Goal: Information Seeking & Learning: Find specific page/section

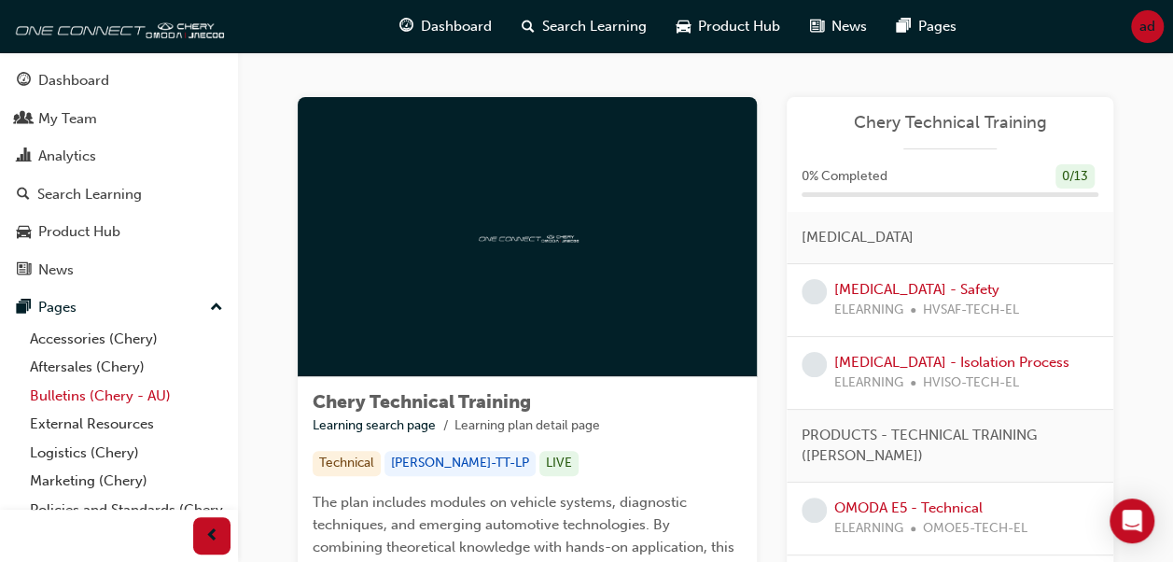
click at [107, 396] on link "Bulletins (Chery - AU)" at bounding box center [126, 396] width 208 height 29
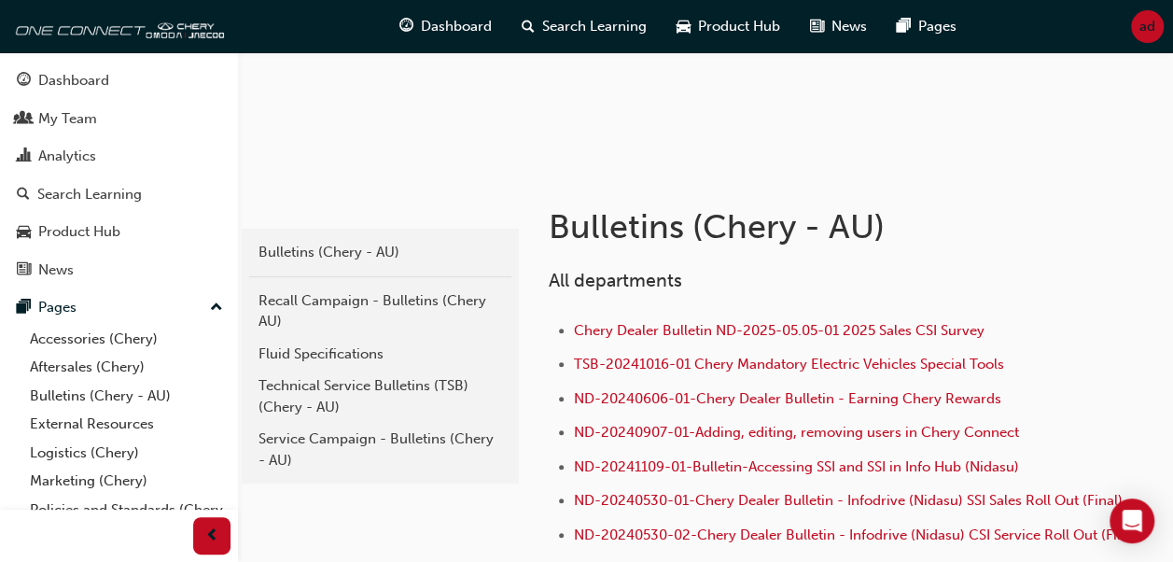
scroll to position [196, 0]
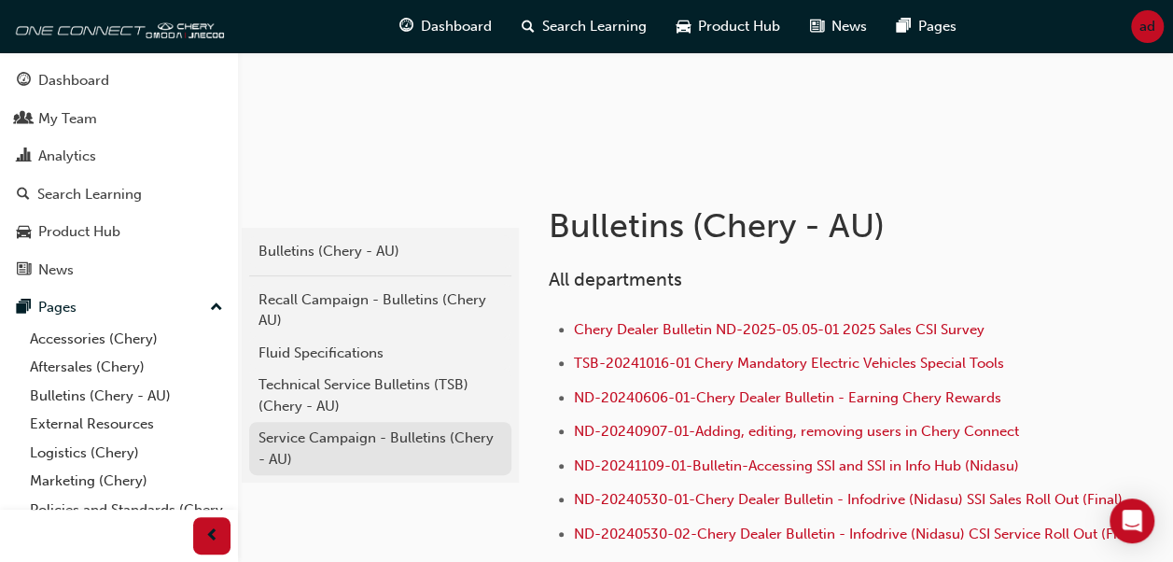
click at [337, 438] on div "Service Campaign - Bulletins (Chery - AU)" at bounding box center [379, 448] width 243 height 42
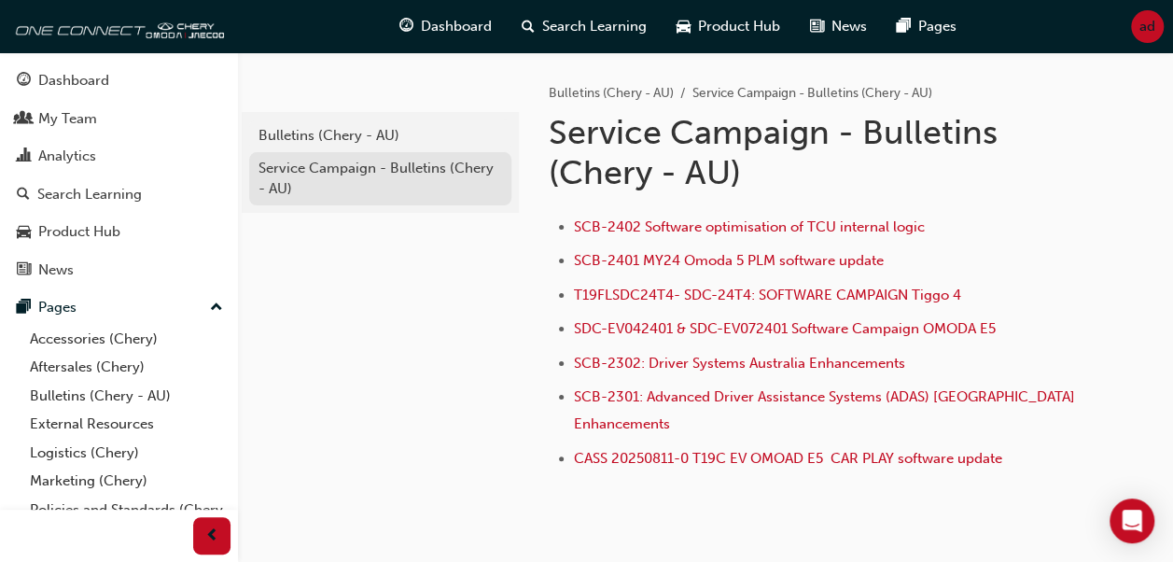
click at [335, 188] on div "Service Campaign - Bulletins (Chery - AU)" at bounding box center [379, 179] width 243 height 42
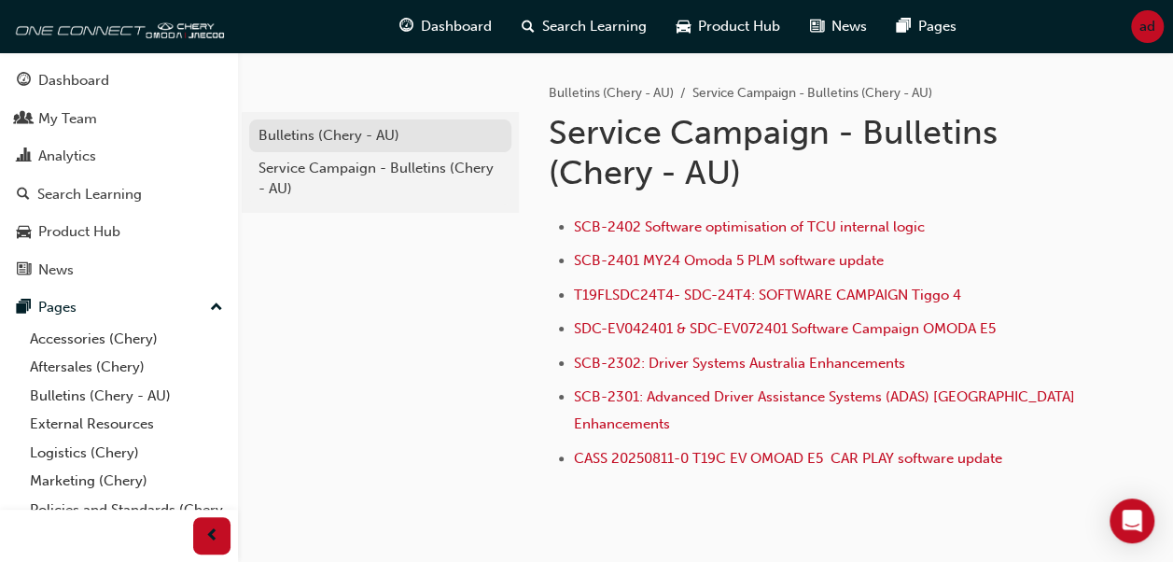
click at [320, 124] on link "Bulletins (Chery - AU)" at bounding box center [380, 135] width 262 height 33
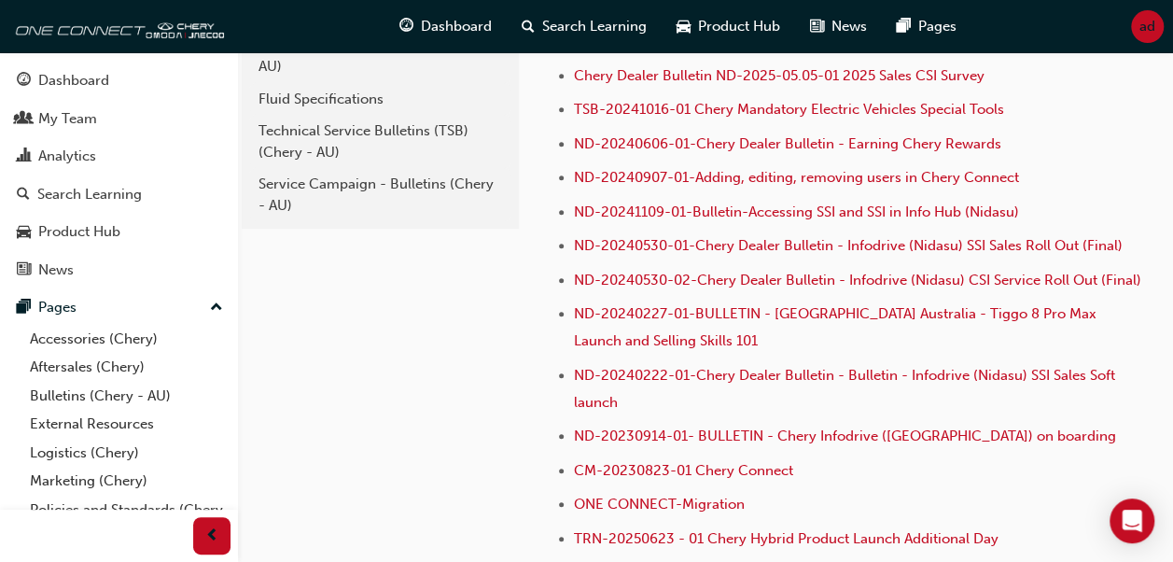
scroll to position [465, 0]
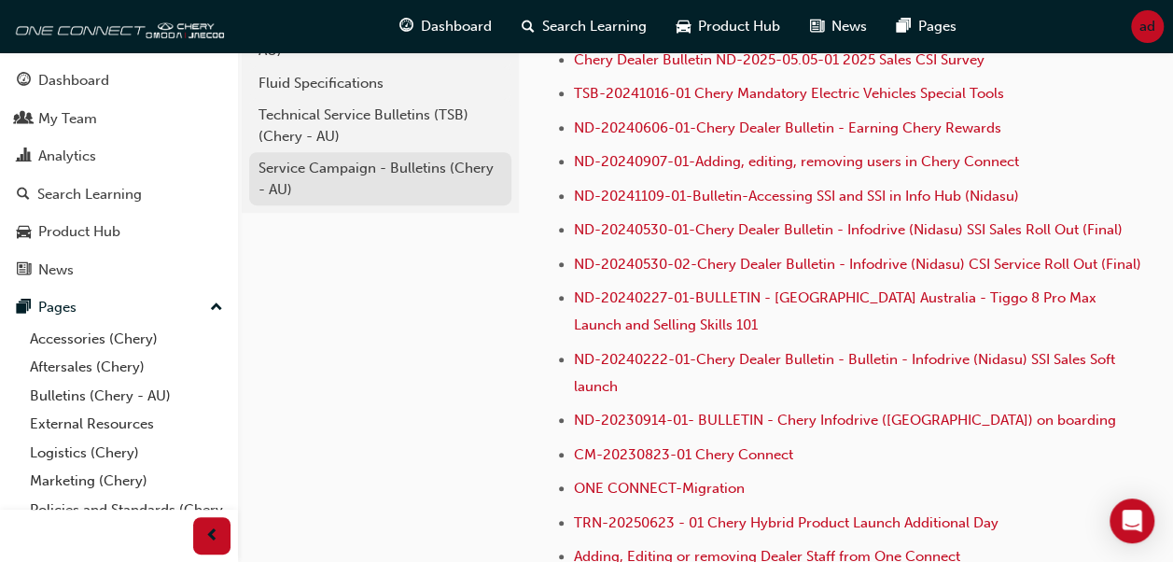
click at [382, 177] on div "Service Campaign - Bulletins (Chery - AU)" at bounding box center [379, 179] width 243 height 42
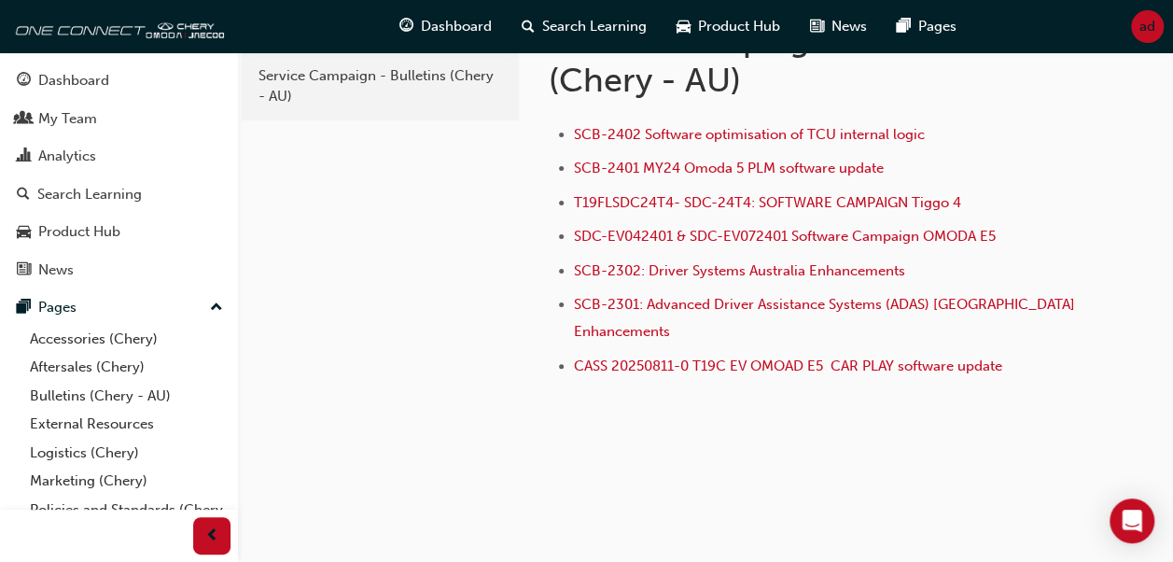
scroll to position [62, 0]
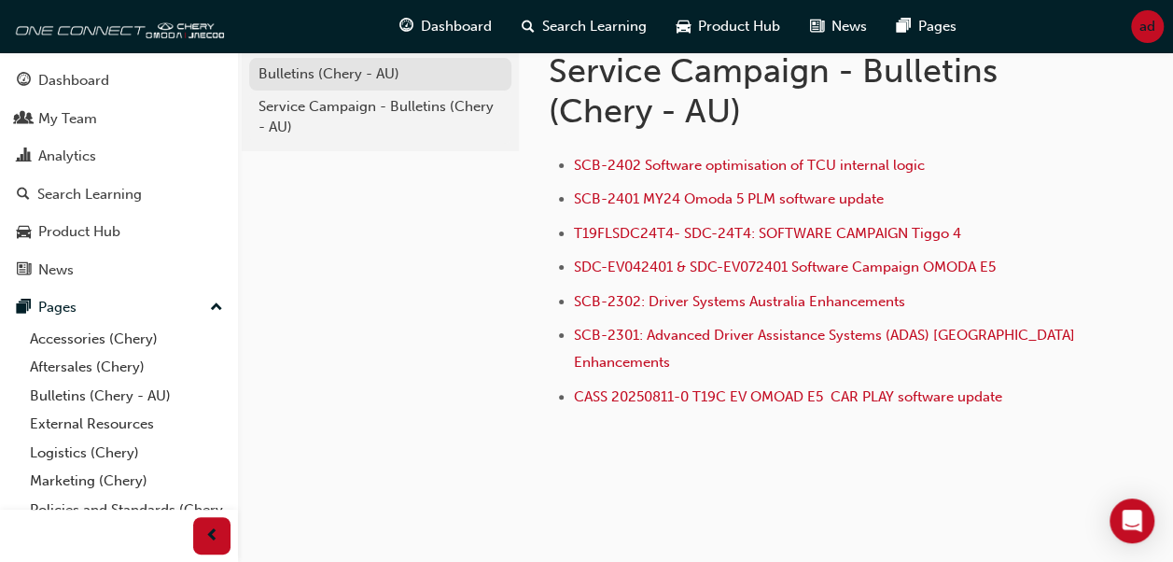
click at [345, 78] on div "Bulletins (Chery - AU)" at bounding box center [379, 73] width 243 height 21
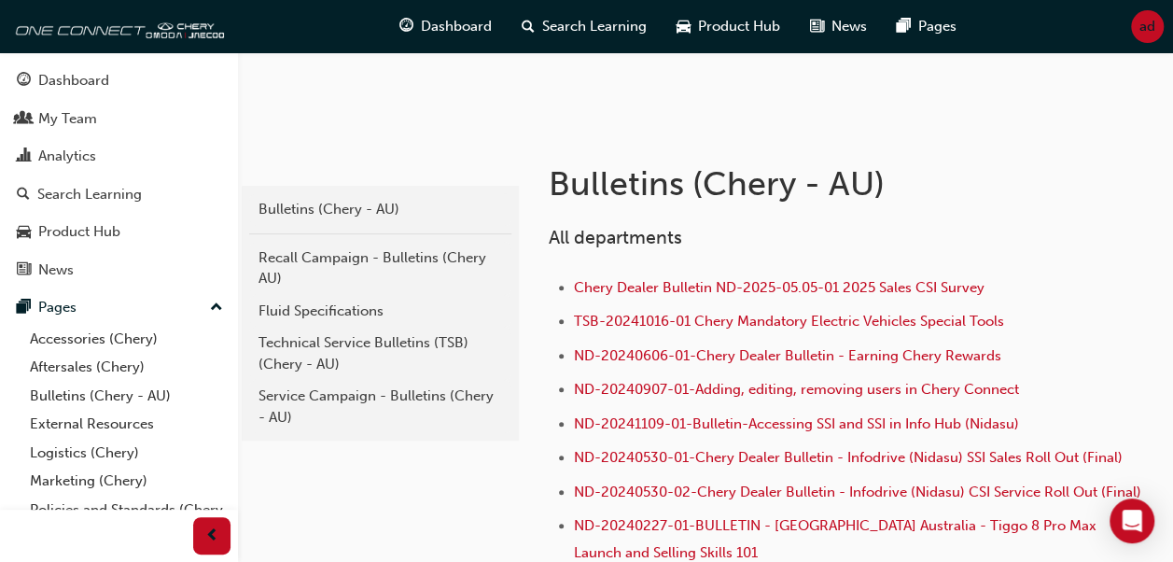
scroll to position [239, 0]
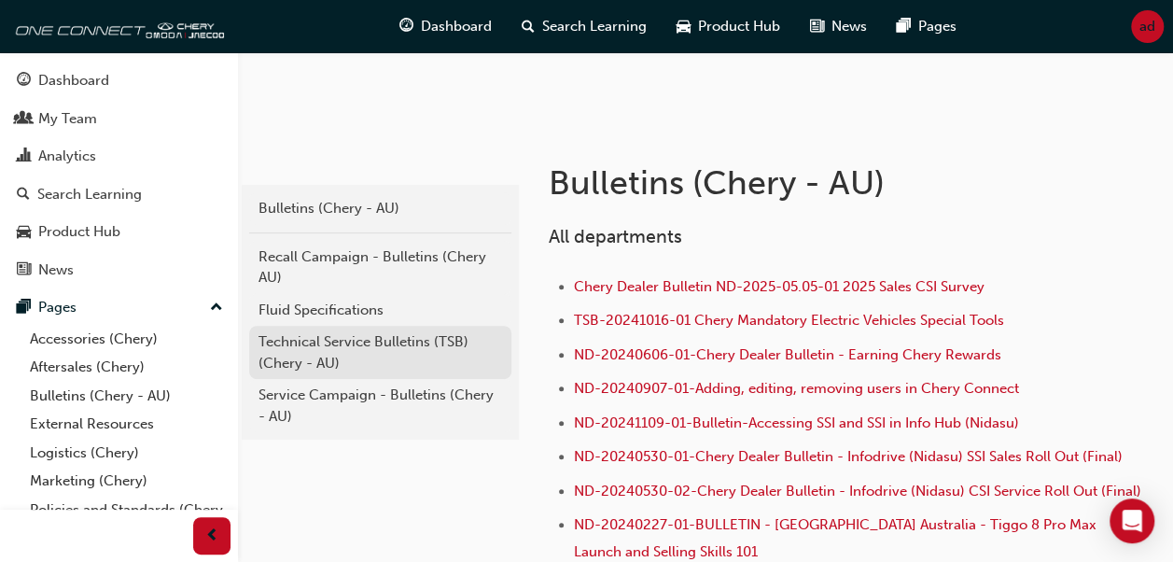
click at [320, 349] on div "Technical Service Bulletins (TSB) (Chery - AU)" at bounding box center [379, 352] width 243 height 42
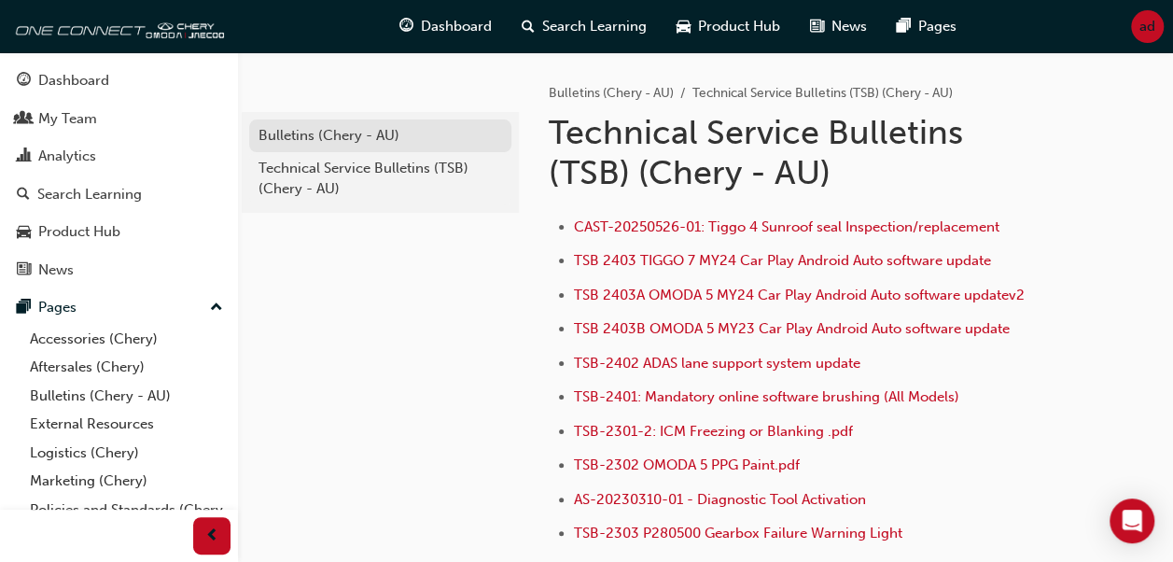
click at [378, 127] on div "Bulletins (Chery - AU)" at bounding box center [379, 135] width 243 height 21
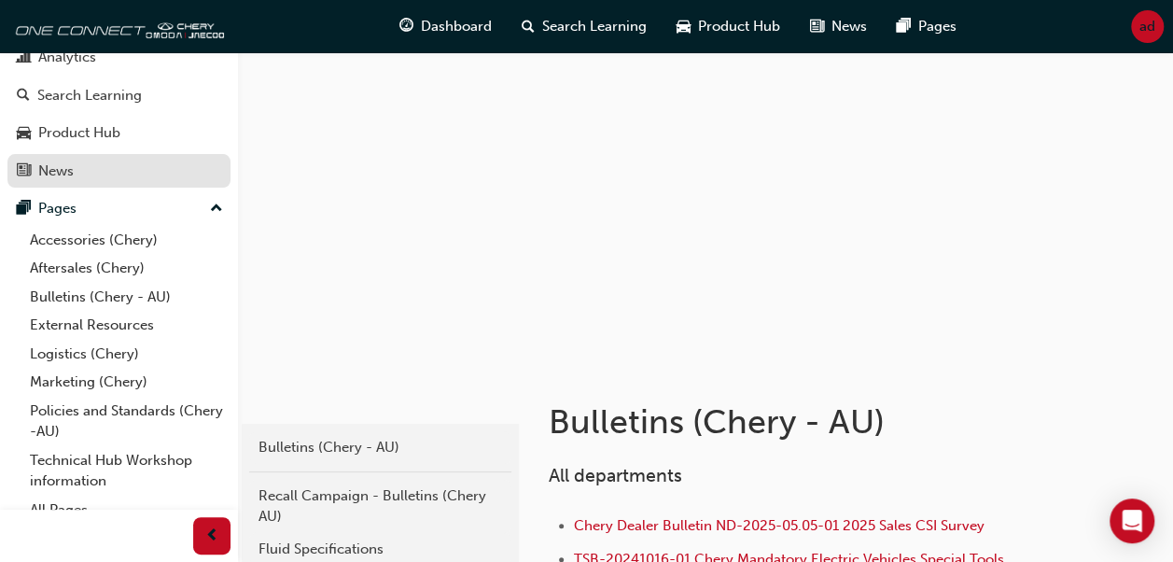
scroll to position [114, 0]
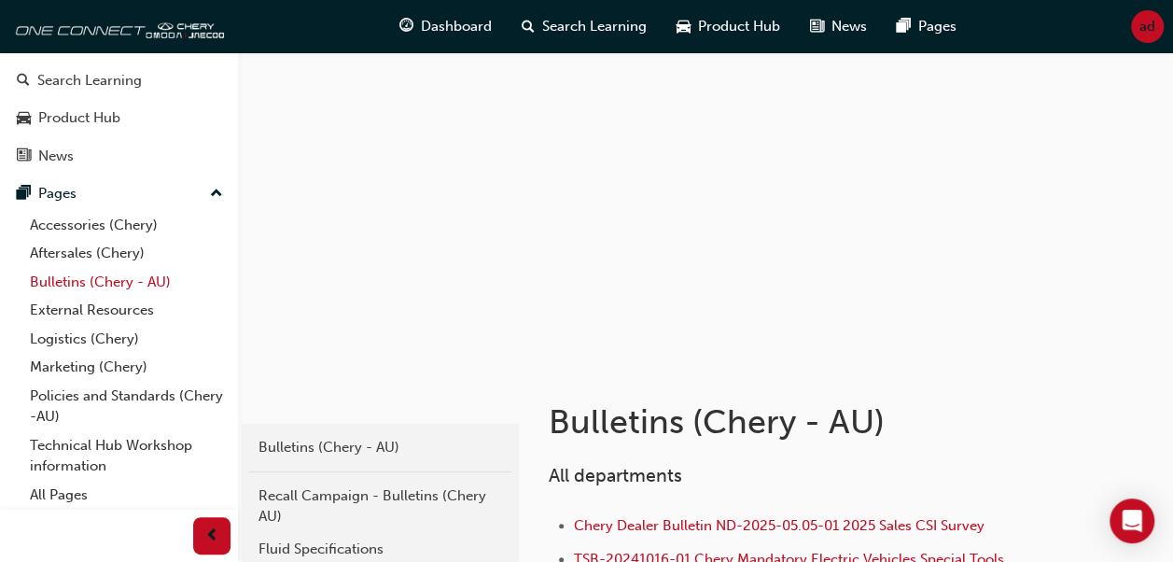
click at [74, 276] on link "Bulletins (Chery - AU)" at bounding box center [126, 282] width 208 height 29
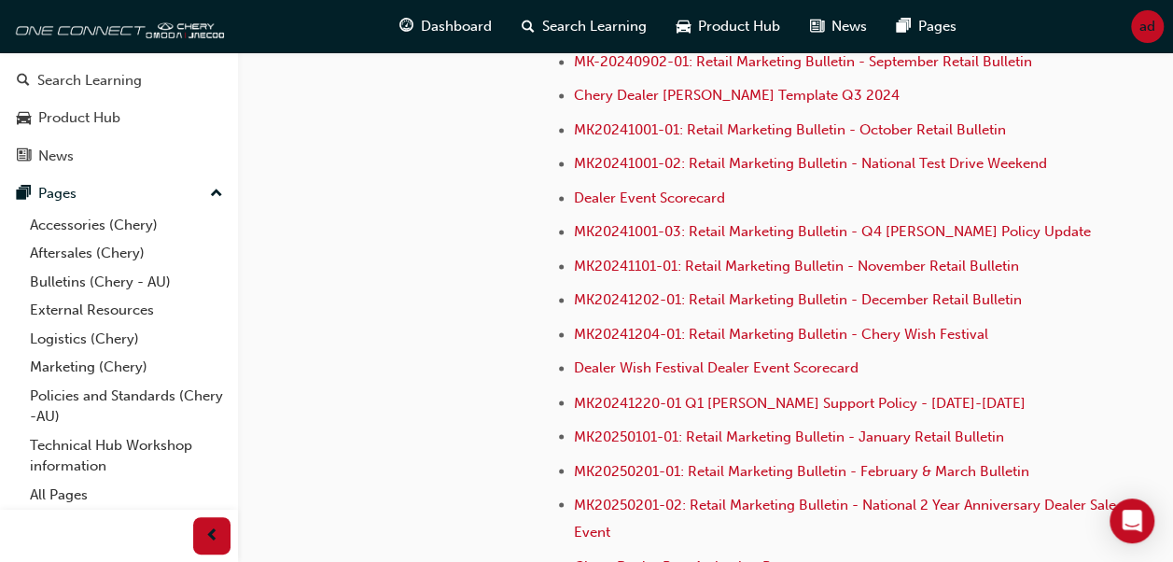
scroll to position [4773, 0]
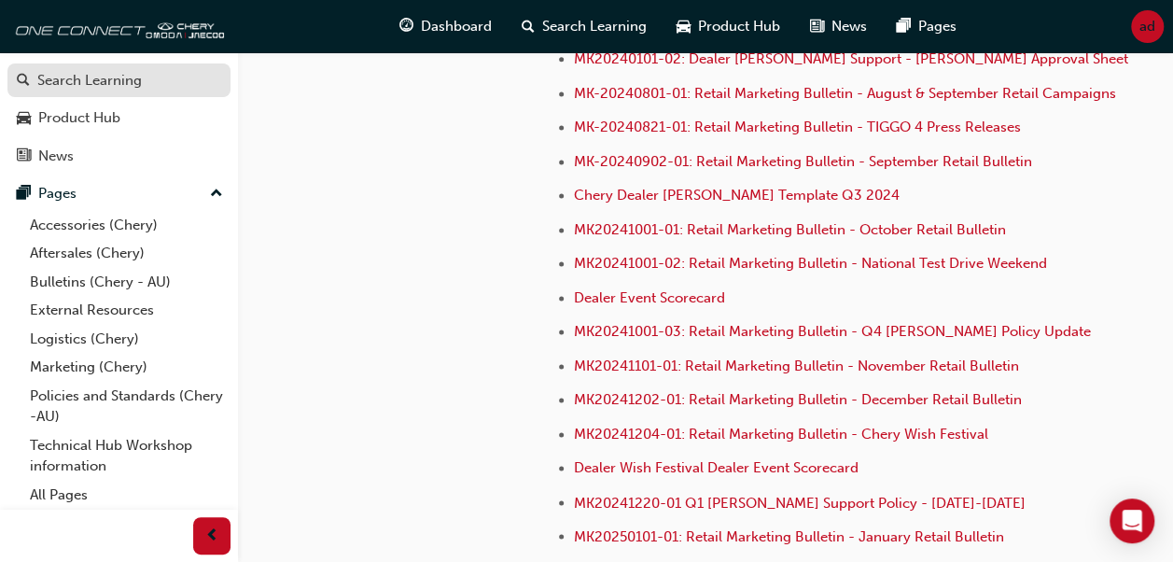
click at [63, 72] on div "Search Learning" at bounding box center [89, 80] width 104 height 21
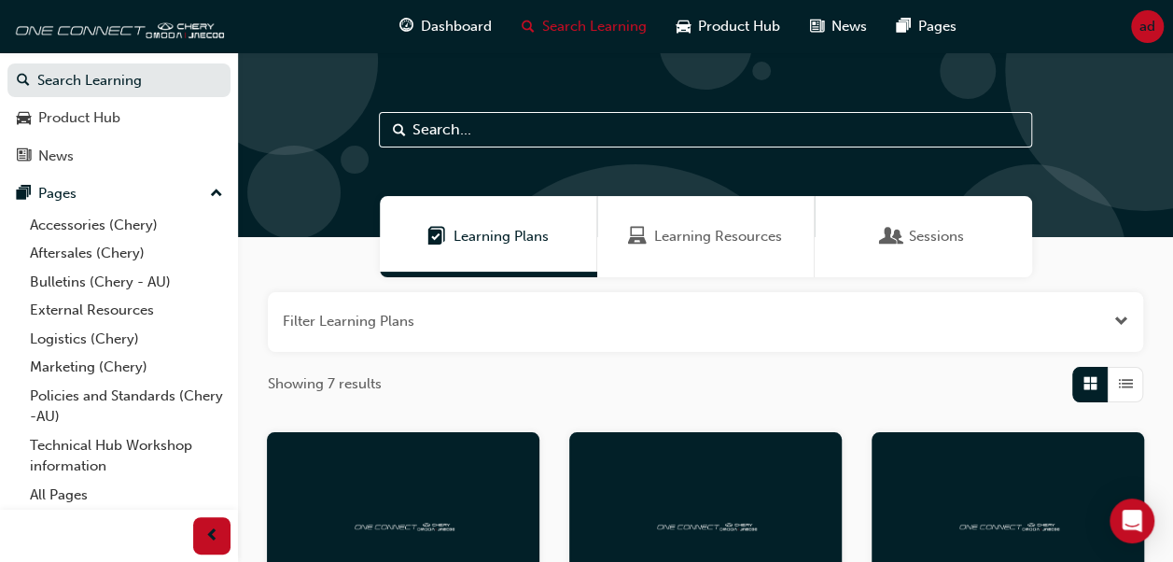
click at [482, 139] on input "text" at bounding box center [705, 129] width 653 height 35
click at [527, 138] on input "text" at bounding box center [705, 129] width 653 height 35
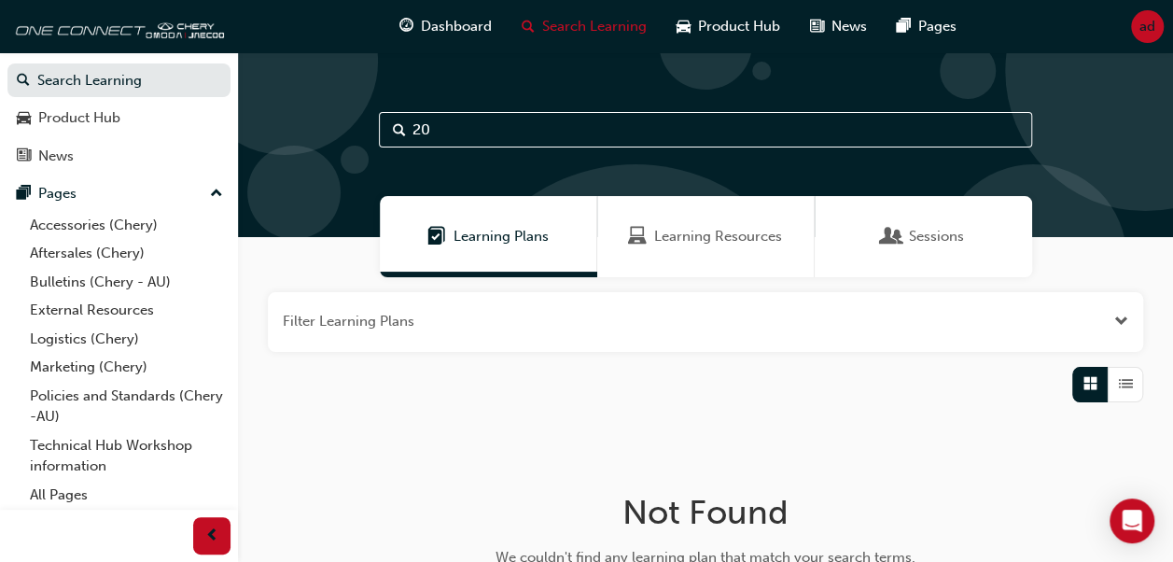
type input "2"
type input "t"
type input "c"
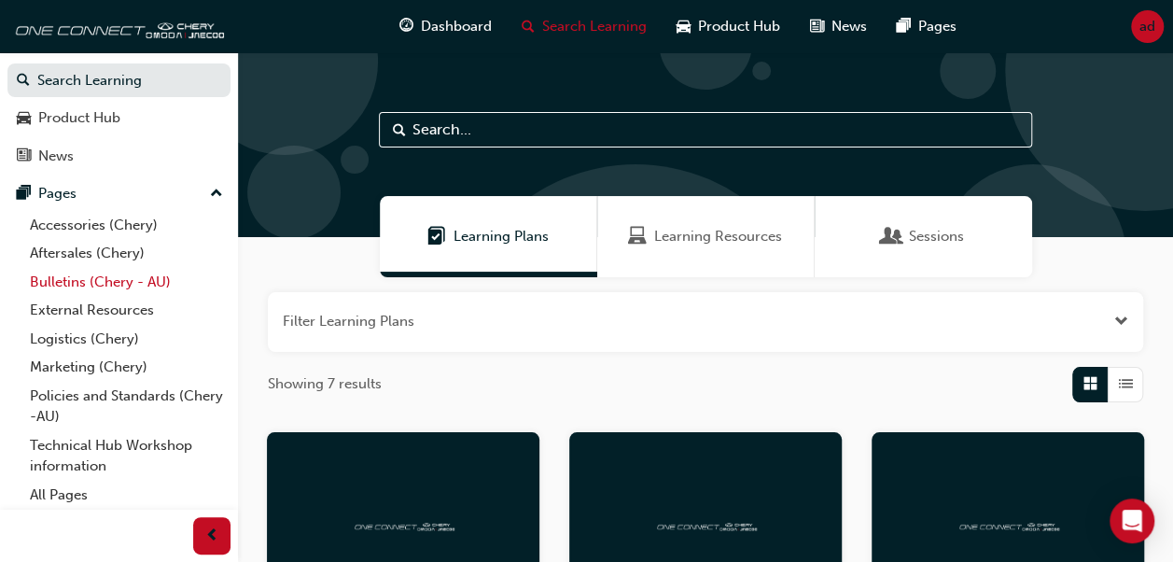
click at [65, 280] on link "Bulletins (Chery - AU)" at bounding box center [126, 282] width 208 height 29
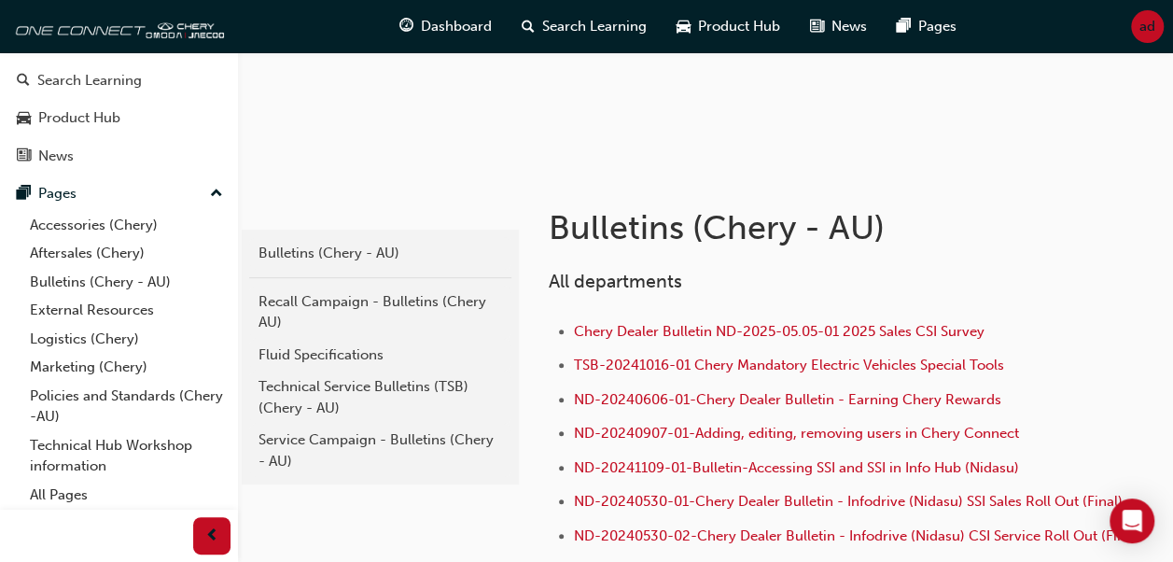
scroll to position [216, 0]
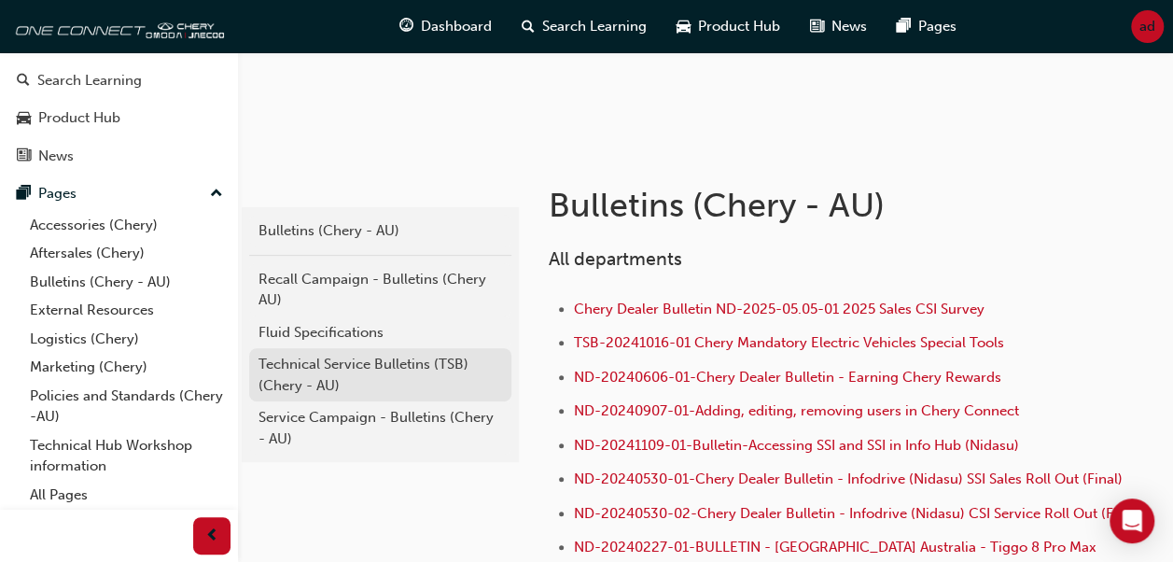
click at [340, 356] on div "Technical Service Bulletins (TSB) (Chery - AU)" at bounding box center [379, 375] width 243 height 42
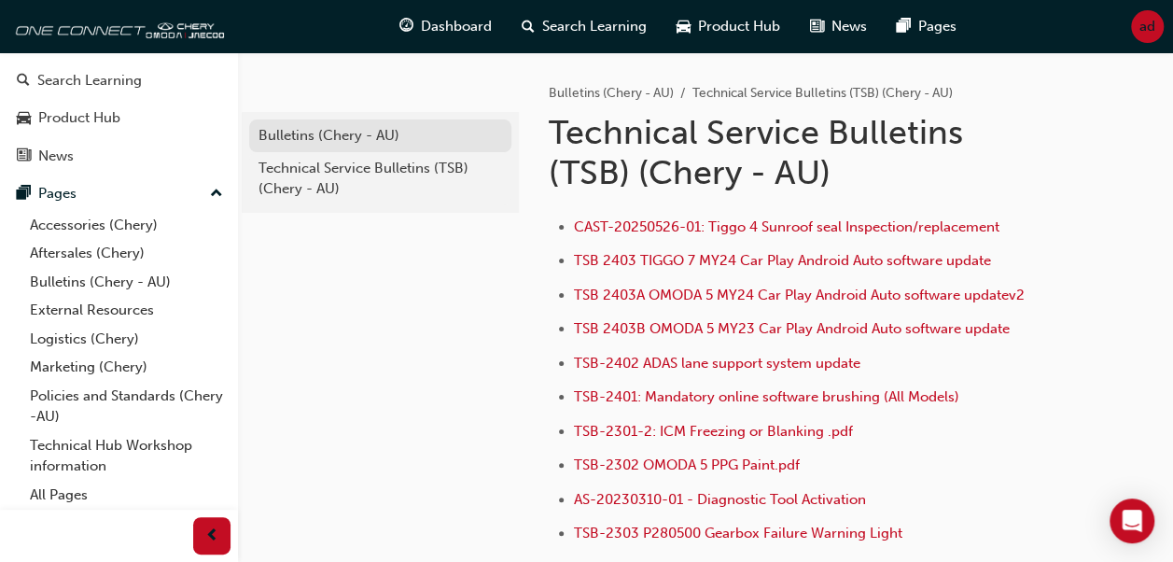
click at [371, 131] on div "Bulletins (Chery - AU)" at bounding box center [379, 135] width 243 height 21
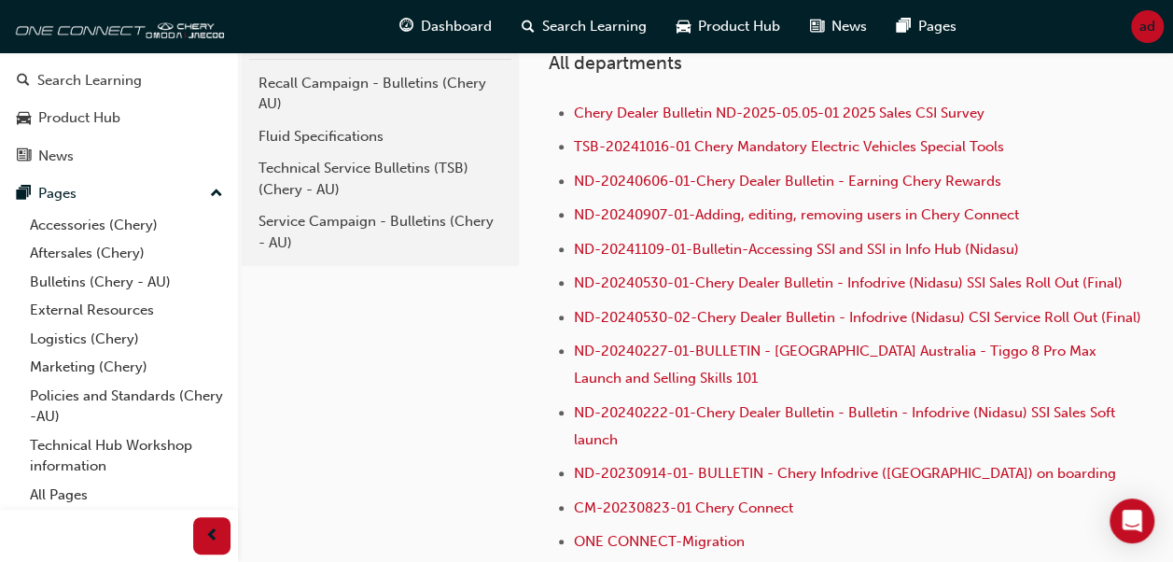
scroll to position [410, 0]
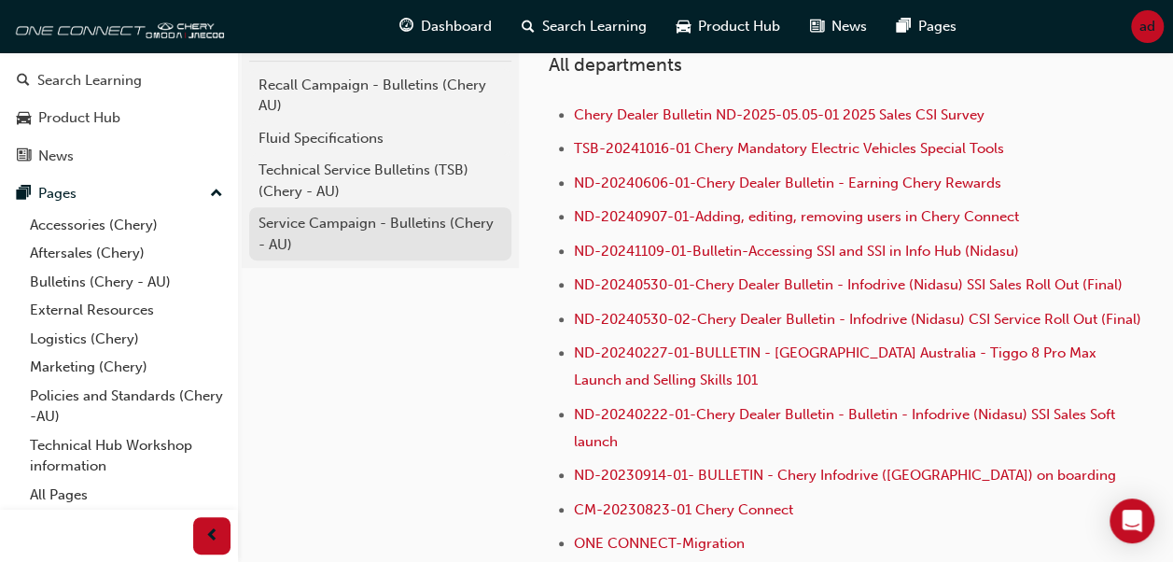
click at [380, 233] on div "Service Campaign - Bulletins (Chery - AU)" at bounding box center [379, 234] width 243 height 42
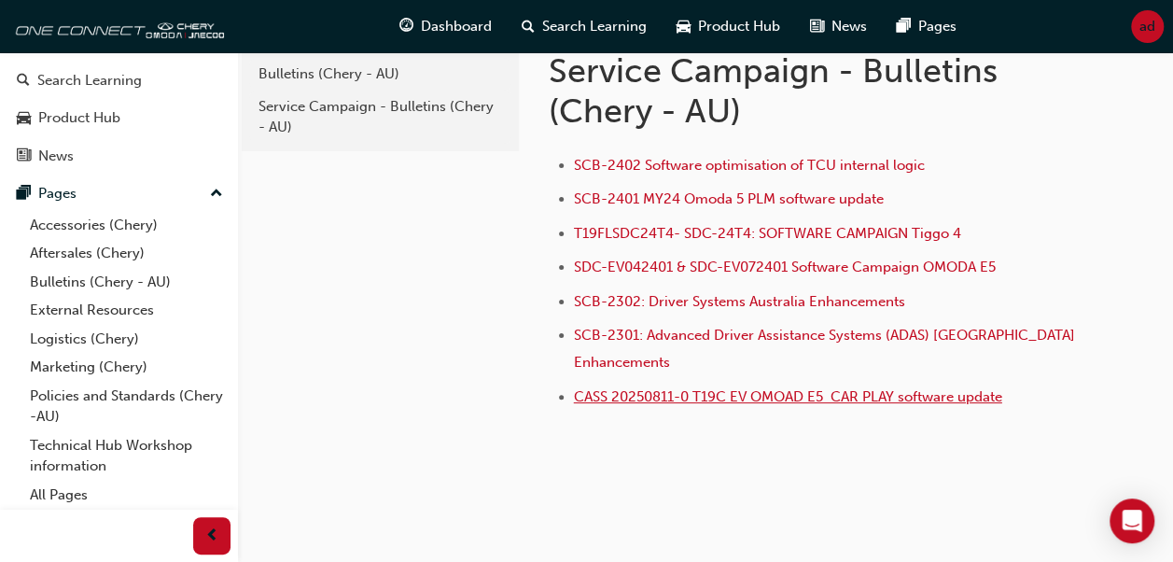
click at [713, 388] on span "CASS 20250811-0 T19C EV OMOAD E5 CAR PLAY software update" at bounding box center [788, 396] width 428 height 17
